Goal: Transaction & Acquisition: Download file/media

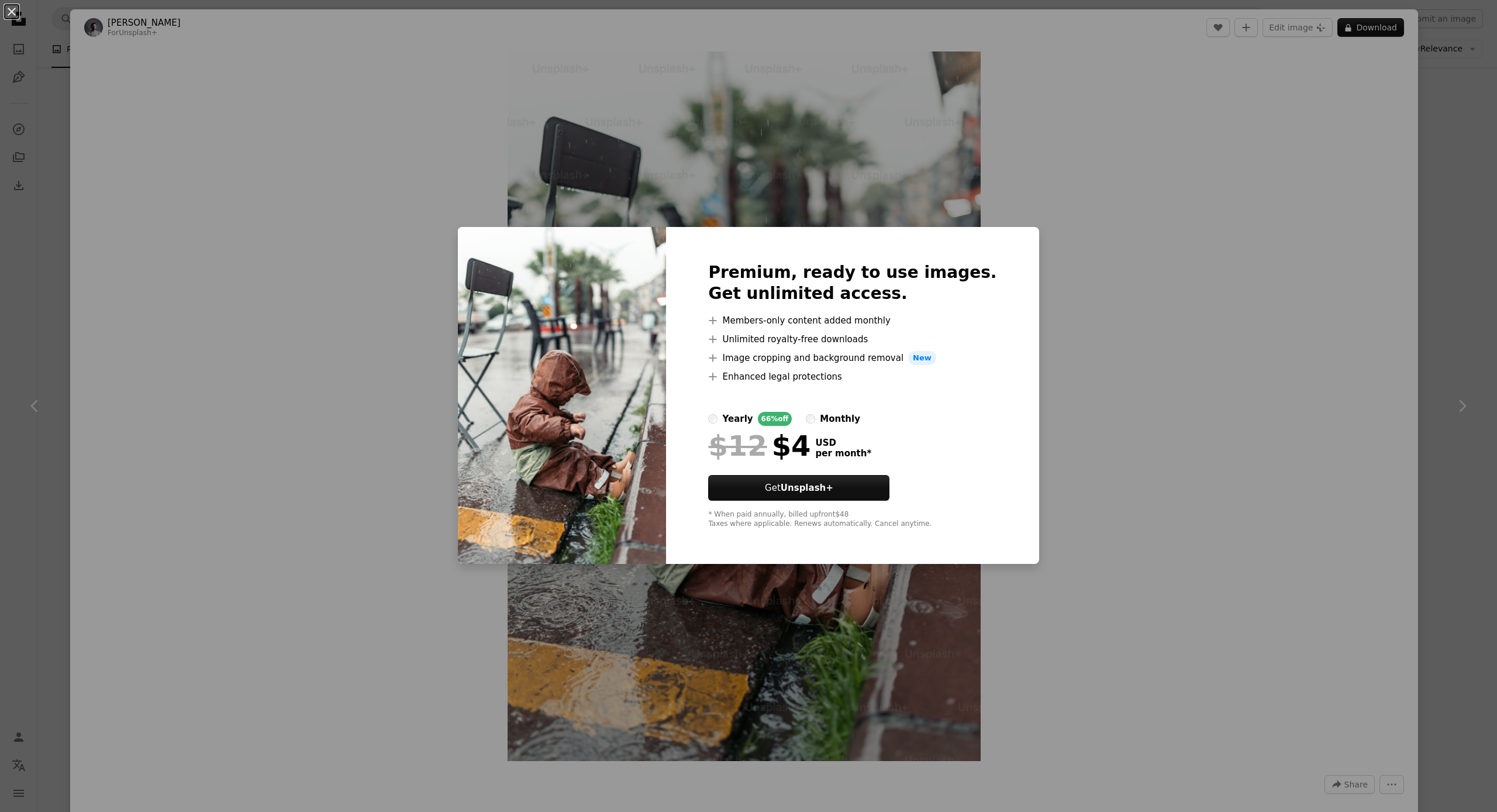
scroll to position [3960, 0]
drag, startPoint x: 1139, startPoint y: 238, endPoint x: 1203, endPoint y: 219, distance: 66.8
click at [1139, 238] on div "An X shape Premium, ready to use images. Get unlimited access. A plus sign Memb…" at bounding box center [748, 406] width 1497 height 812
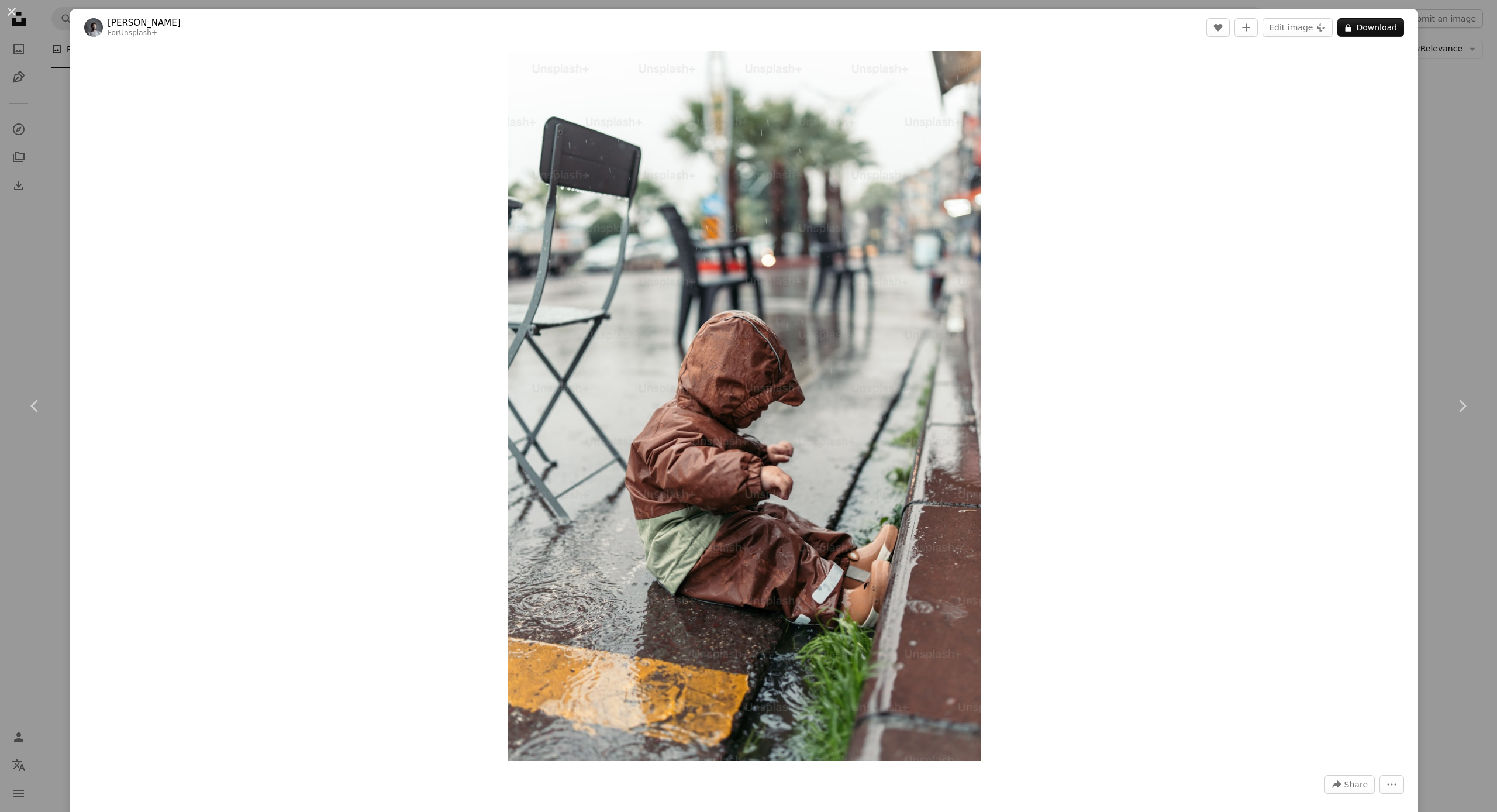
click at [1442, 65] on div "An X shape Chevron left Chevron right Yunus Tuğ For Unsplash+ A heart A plus si…" at bounding box center [748, 406] width 1497 height 812
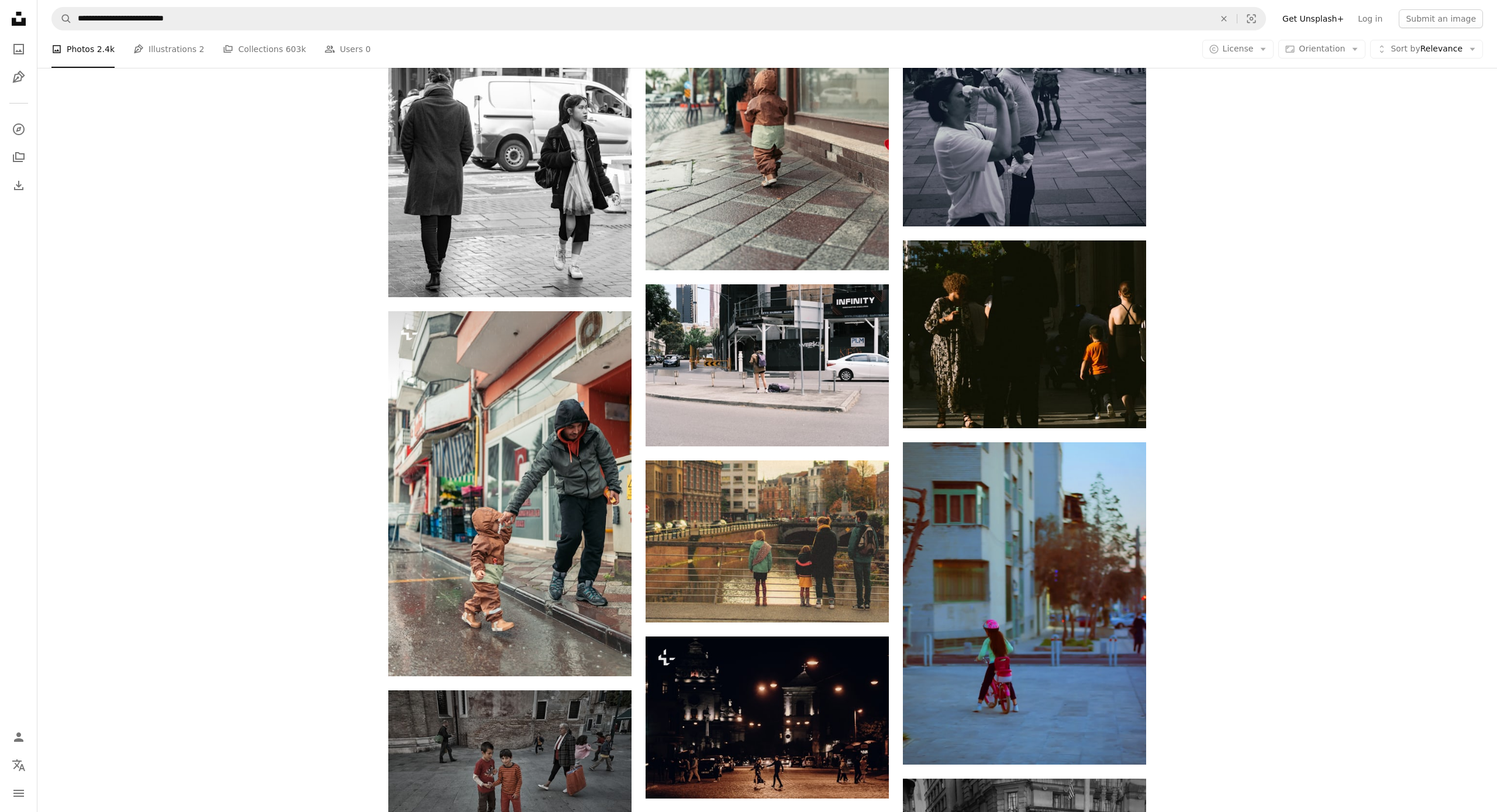
scroll to position [7779, 0]
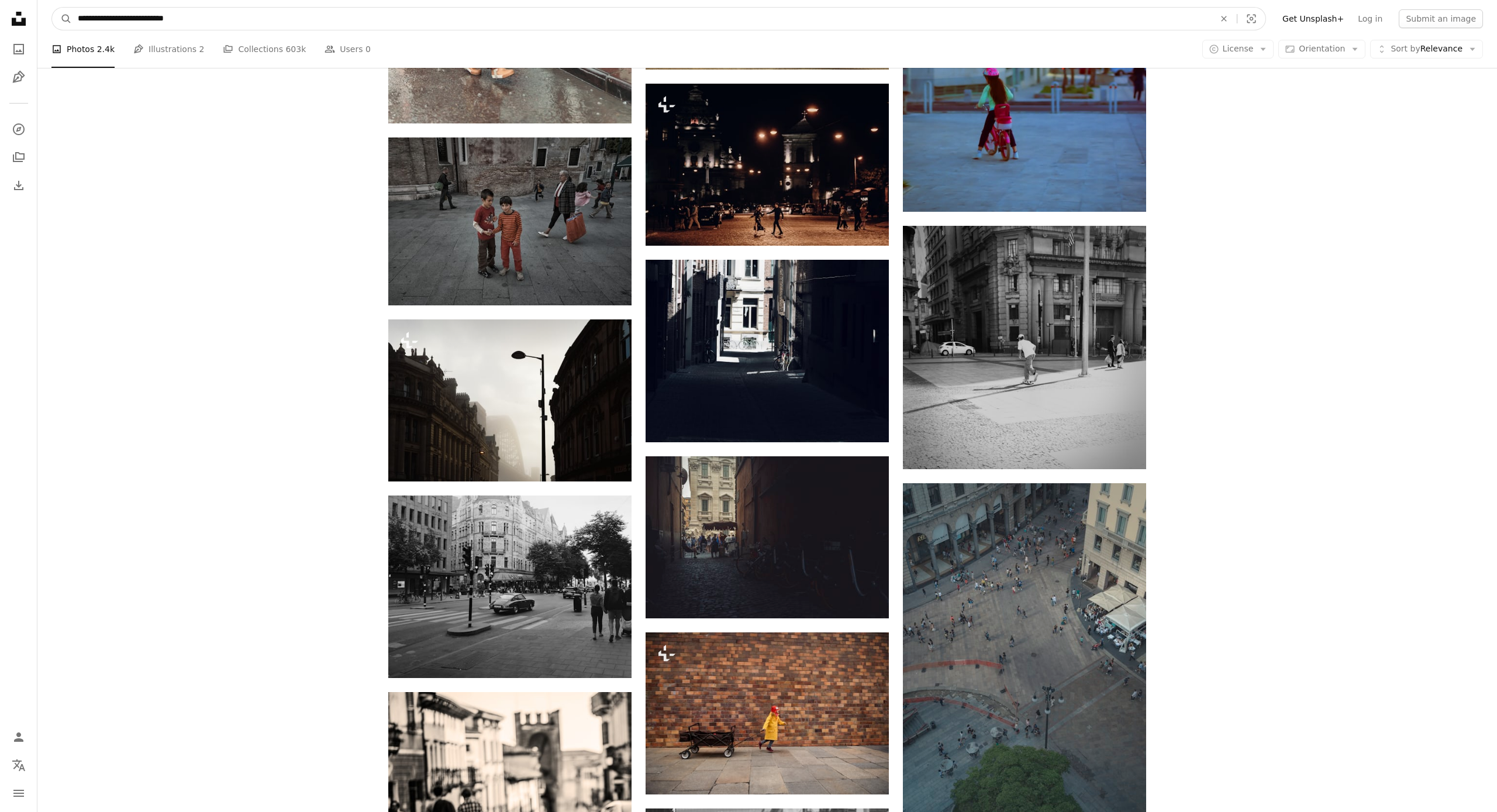
click at [382, 18] on input "**********" at bounding box center [642, 18] width 1140 height 22
paste input "Find visuals sitewide"
type input "**********"
click at [62, 19] on button "A magnifying glass" at bounding box center [62, 18] width 20 height 22
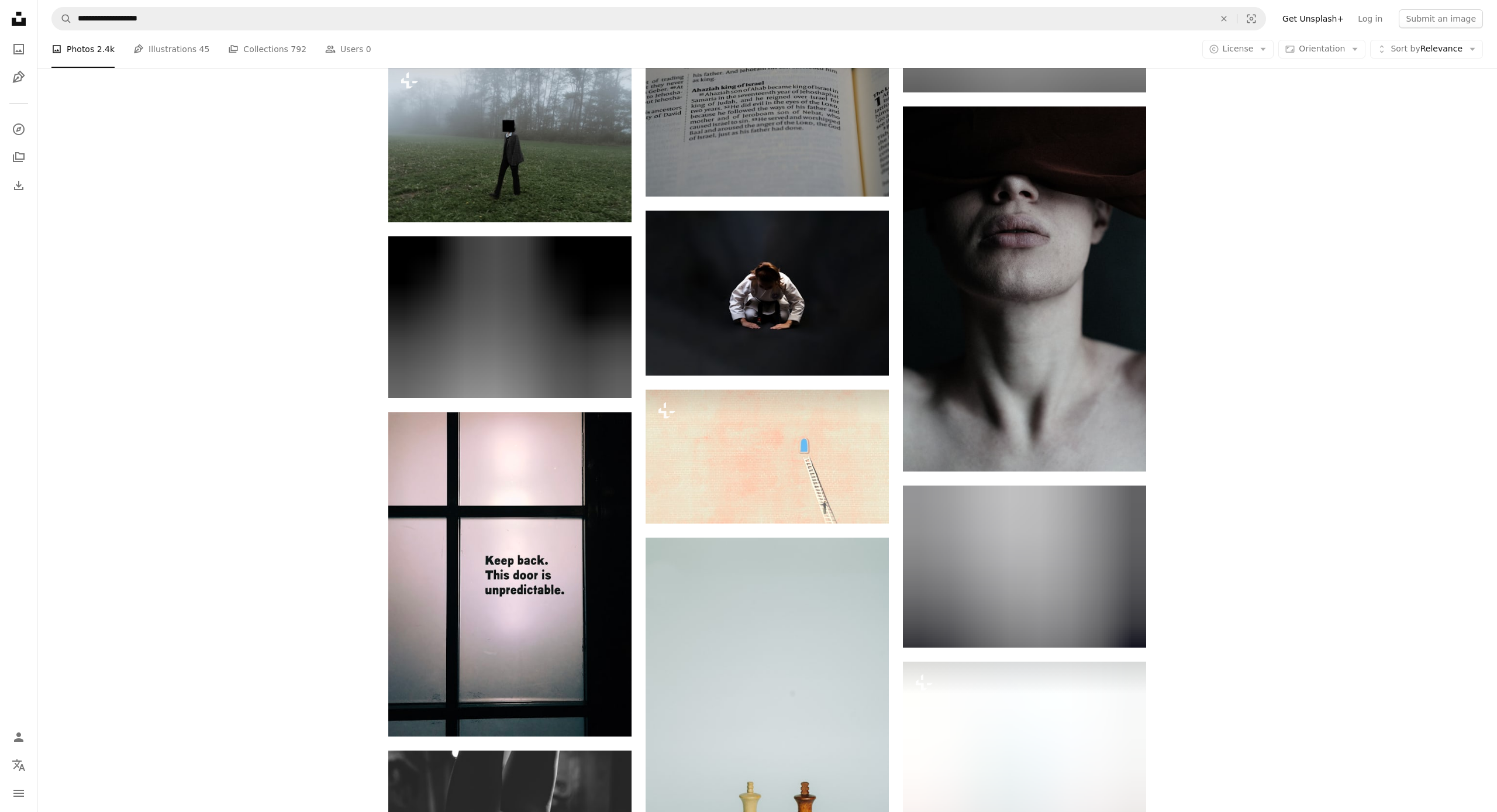
scroll to position [7202, 0]
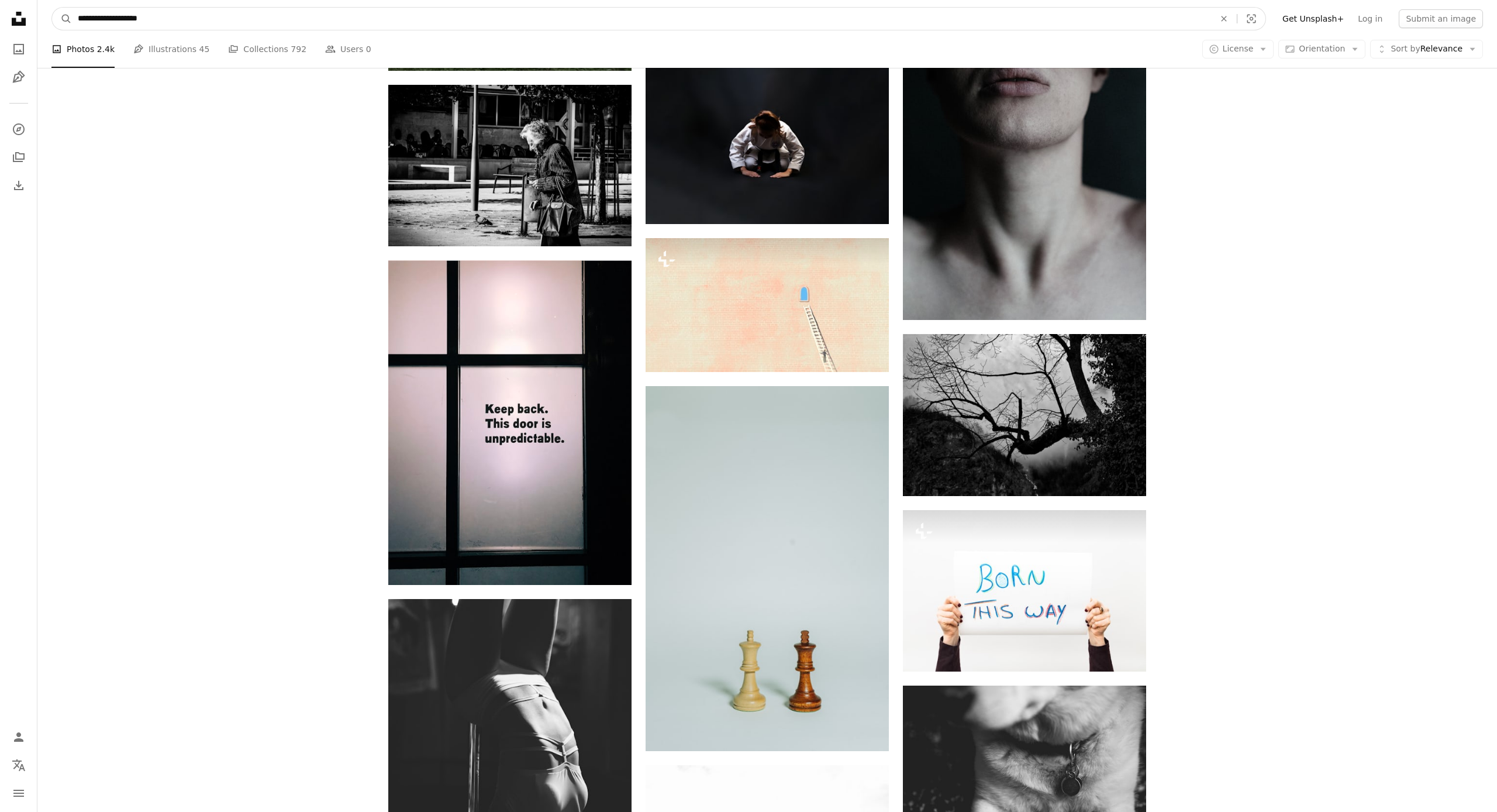
click at [452, 20] on input "**********" at bounding box center [642, 18] width 1140 height 22
paste input "Find visuals sitewide"
type input "**********"
click at [62, 19] on button "A magnifying glass" at bounding box center [62, 18] width 20 height 22
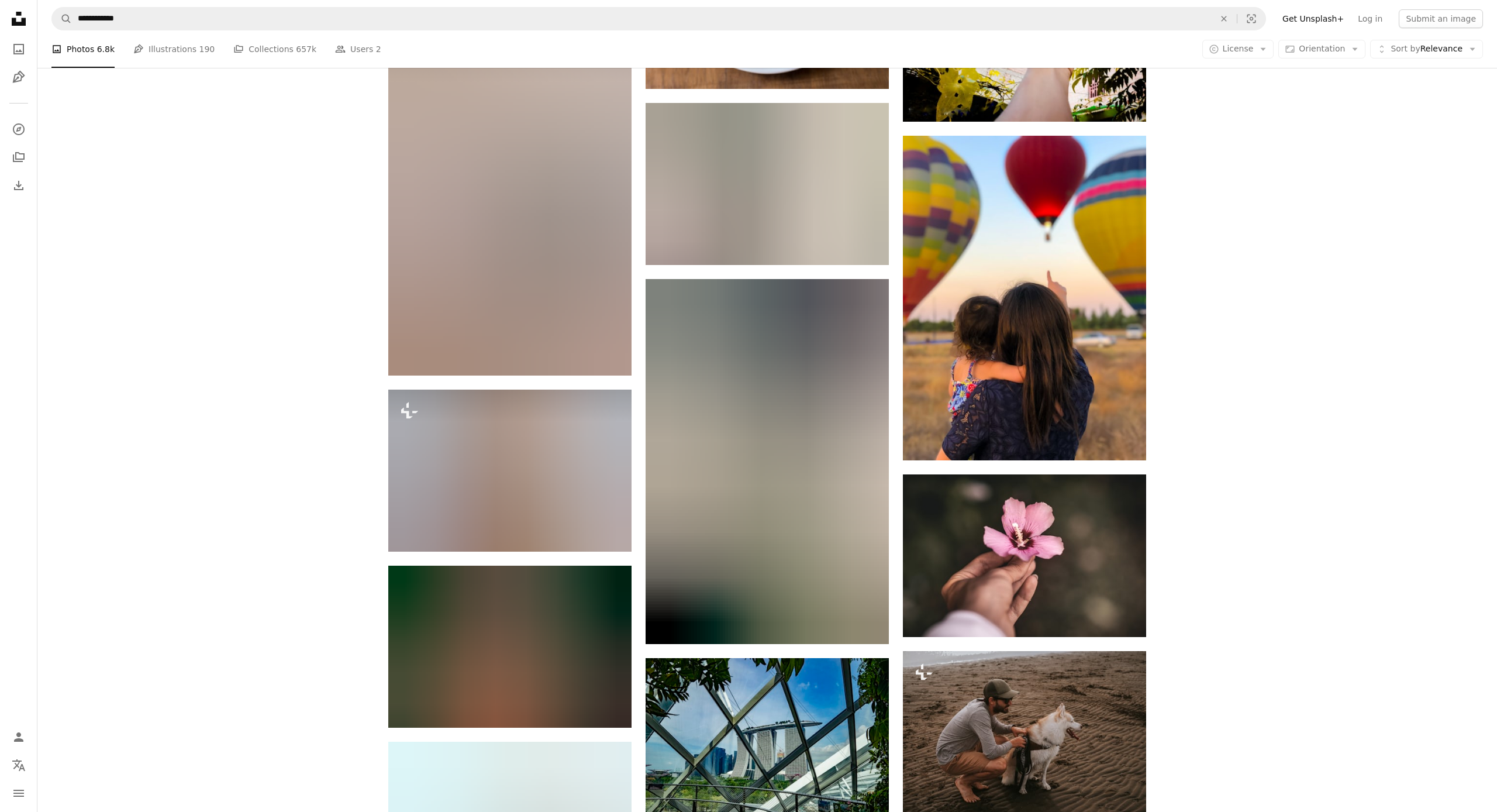
scroll to position [10849, 0]
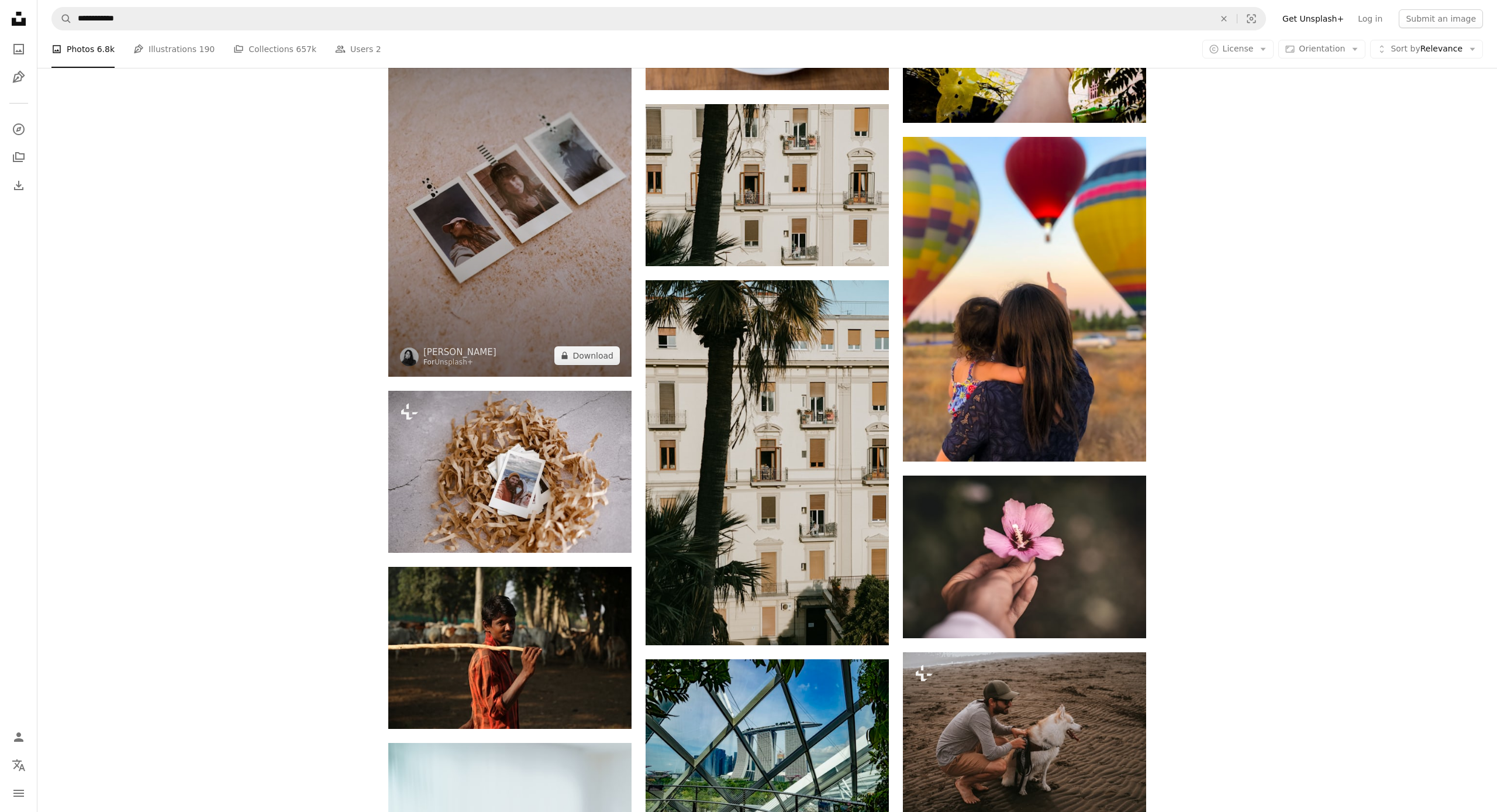
click at [16, 20] on icon "Unsplash logo Unsplash Home" at bounding box center [19, 19] width 24 height 24
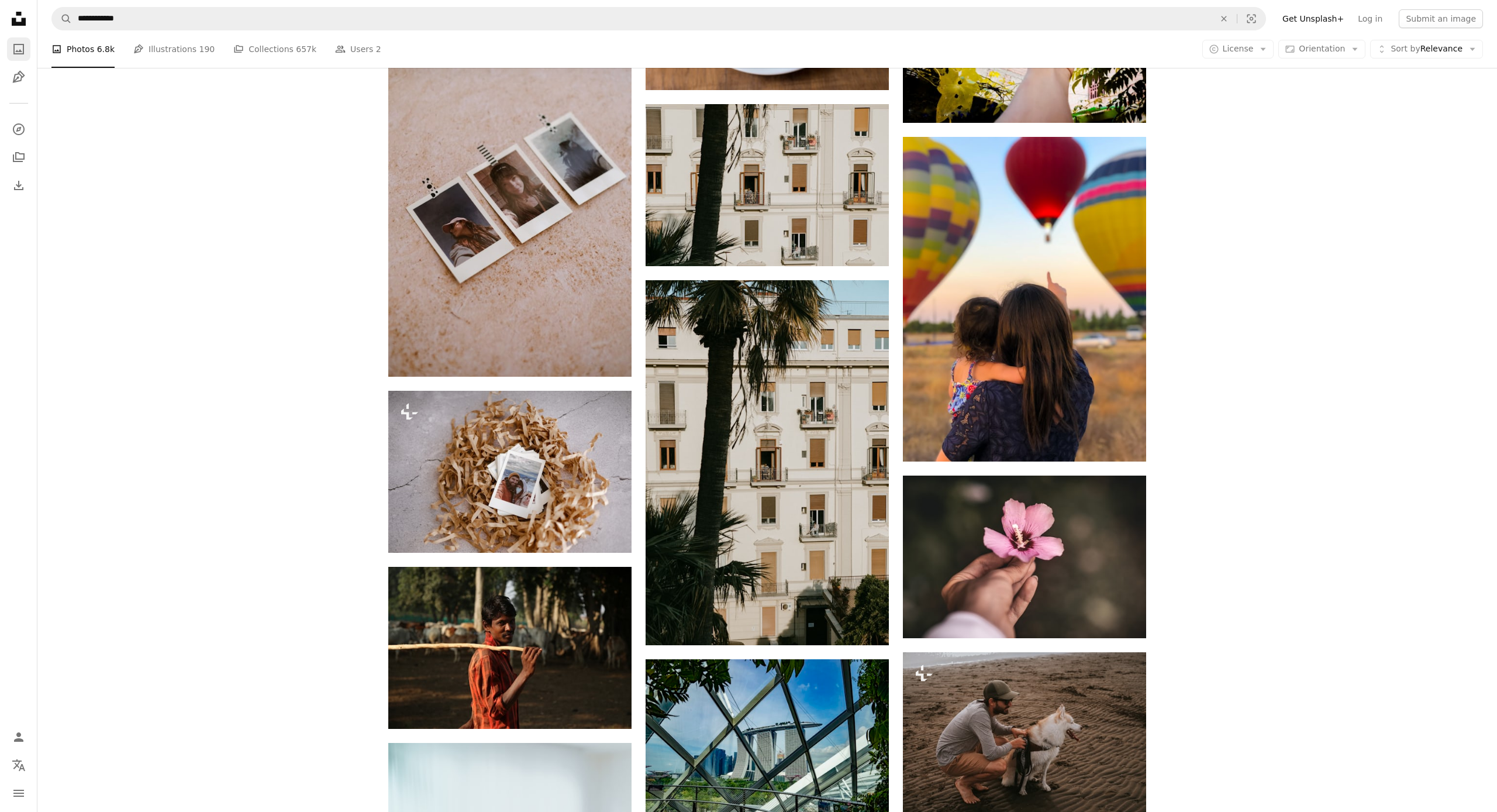
drag, startPoint x: 412, startPoint y: 252, endPoint x: 24, endPoint y: 52, distance: 436.5
click at [24, 52] on icon "Photos" at bounding box center [18, 49] width 11 height 11
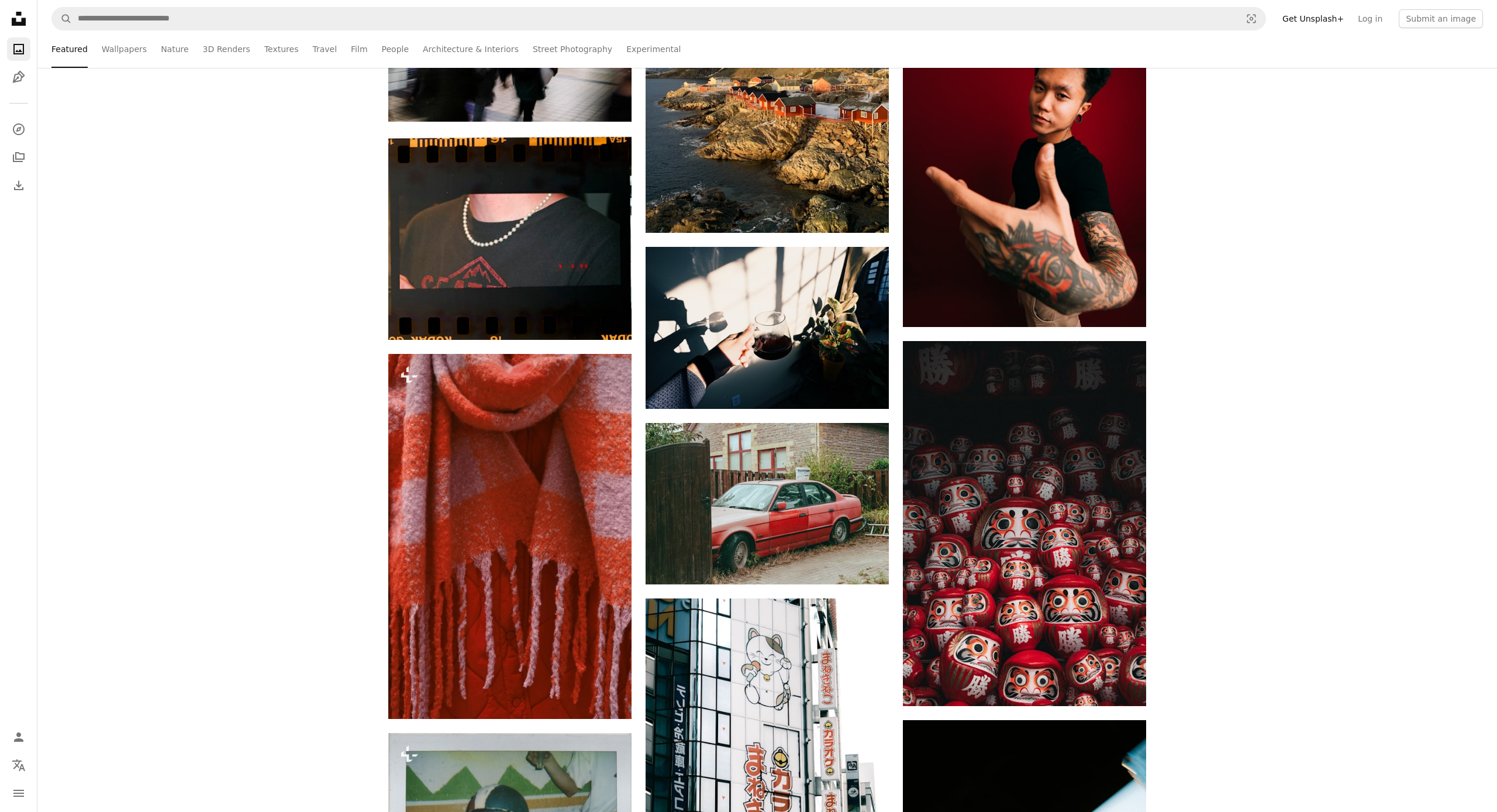
scroll to position [6393, 0]
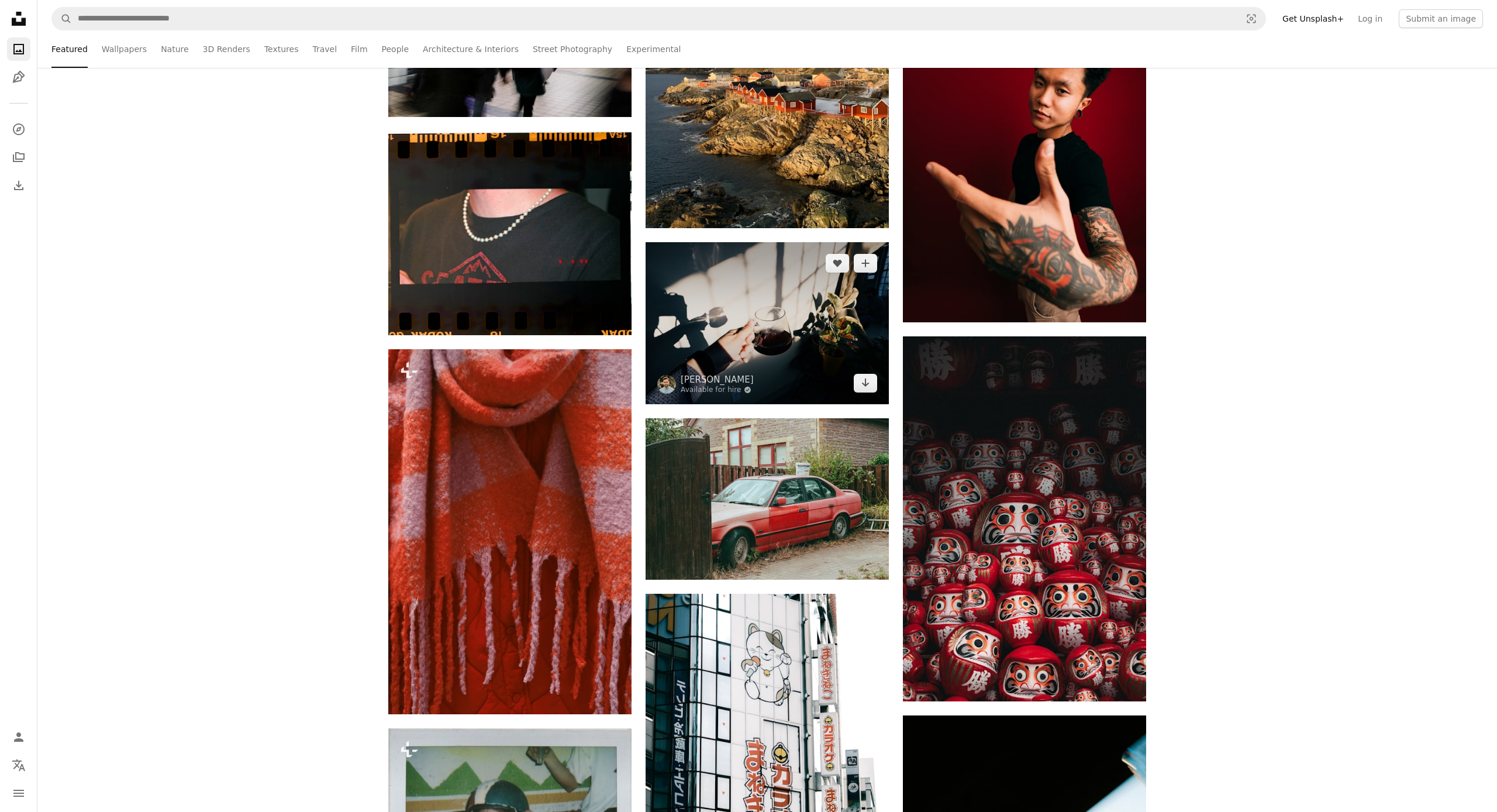
drag, startPoint x: 124, startPoint y: 225, endPoint x: 767, endPoint y: 320, distance: 650.0
click at [767, 320] on img at bounding box center [767, 324] width 243 height 162
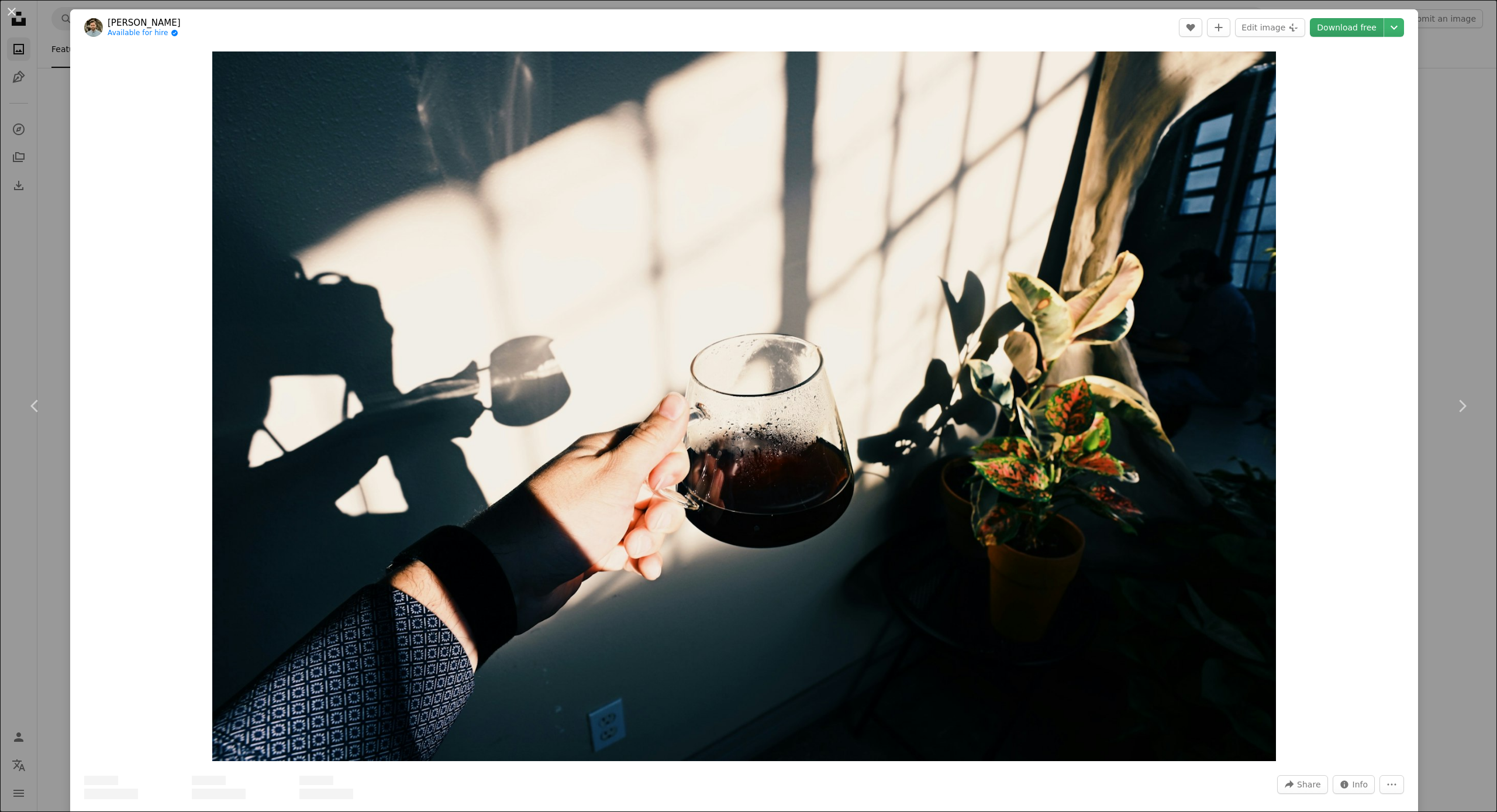
drag, startPoint x: 767, startPoint y: 320, endPoint x: 1356, endPoint y: 32, distance: 655.6
click at [1356, 32] on link "Download free" at bounding box center [1347, 27] width 74 height 19
click at [1356, 28] on link "Download free" at bounding box center [1347, 27] width 74 height 19
click at [1353, 28] on link "Download free" at bounding box center [1347, 27] width 74 height 19
